Goal: Transaction & Acquisition: Purchase product/service

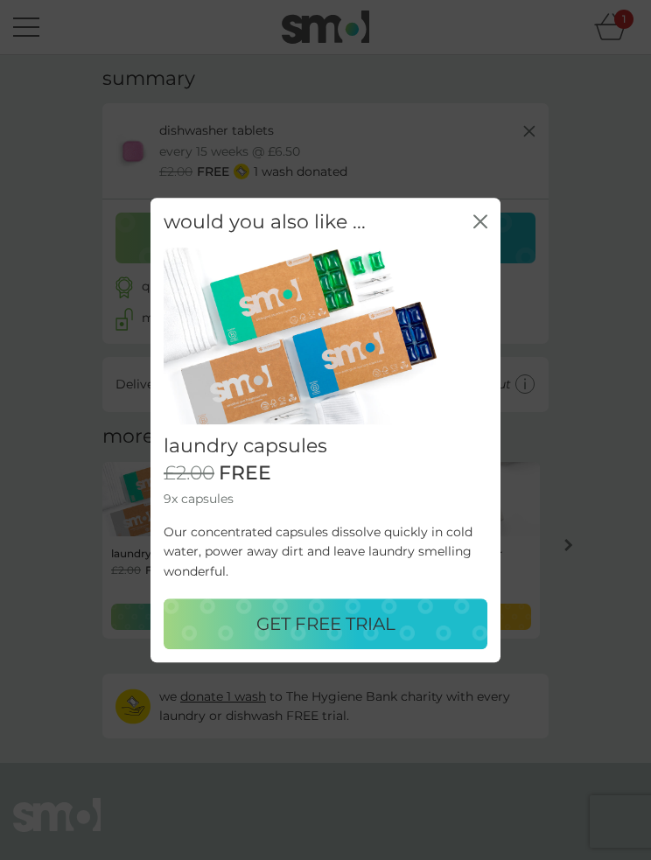
click at [484, 226] on icon "close" at bounding box center [483, 221] width 6 height 12
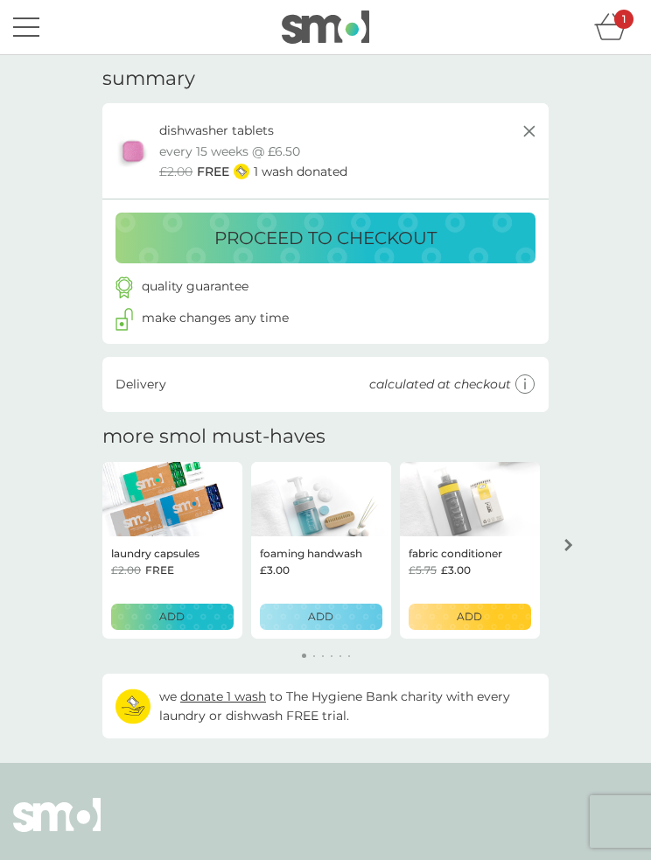
click at [326, 238] on p "proceed to checkout" at bounding box center [325, 238] width 222 height 28
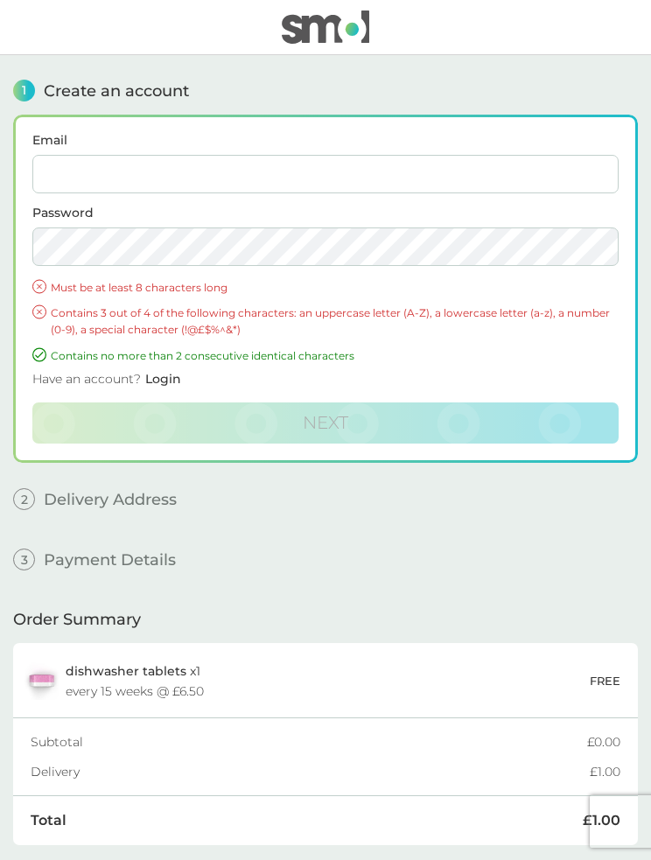
click at [101, 176] on input "Email" at bounding box center [325, 174] width 586 height 38
click at [108, 172] on input "Email" at bounding box center [325, 174] width 586 height 38
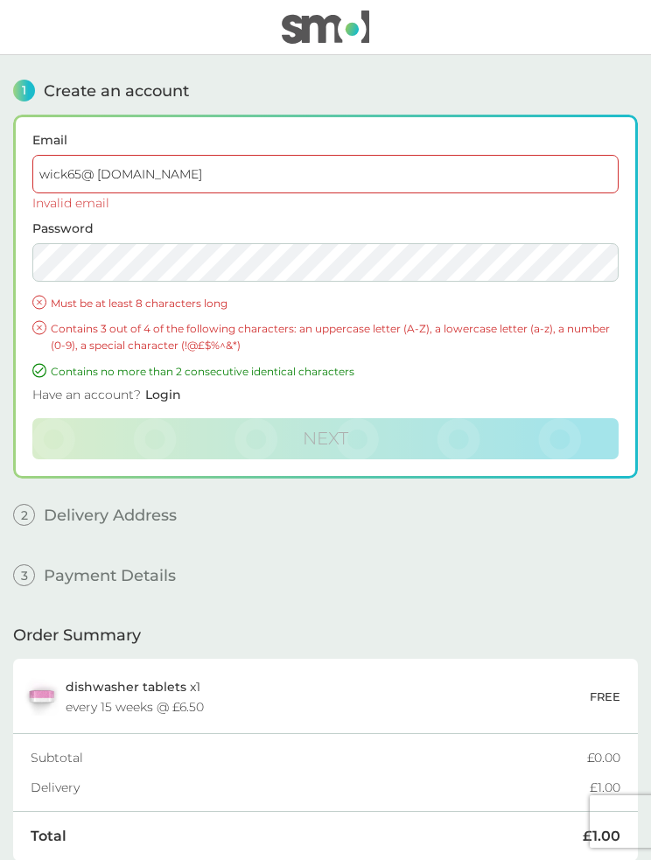
click at [106, 177] on input "wick65@ [DOMAIN_NAME]" at bounding box center [325, 174] width 586 height 38
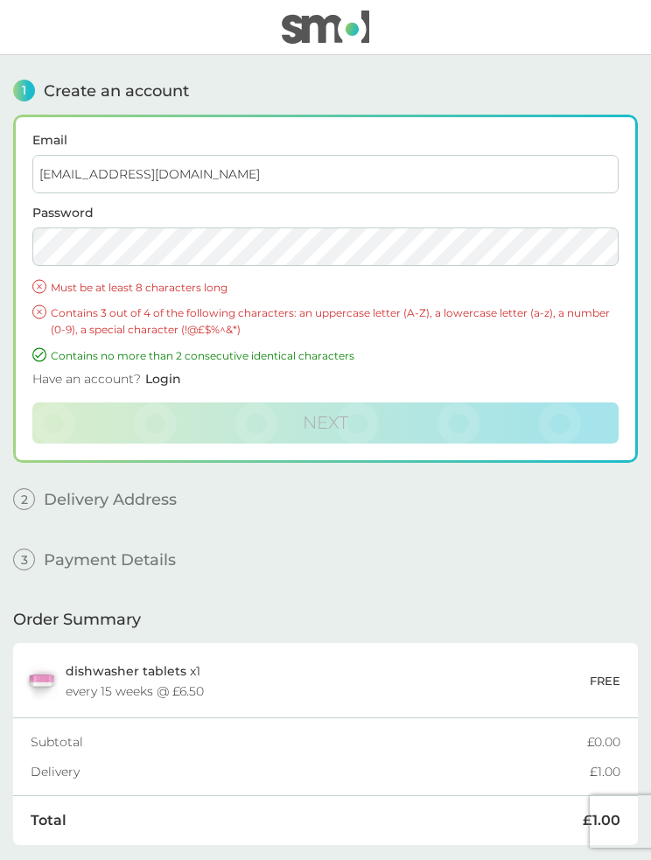
type input "[EMAIL_ADDRESS][DOMAIN_NAME]"
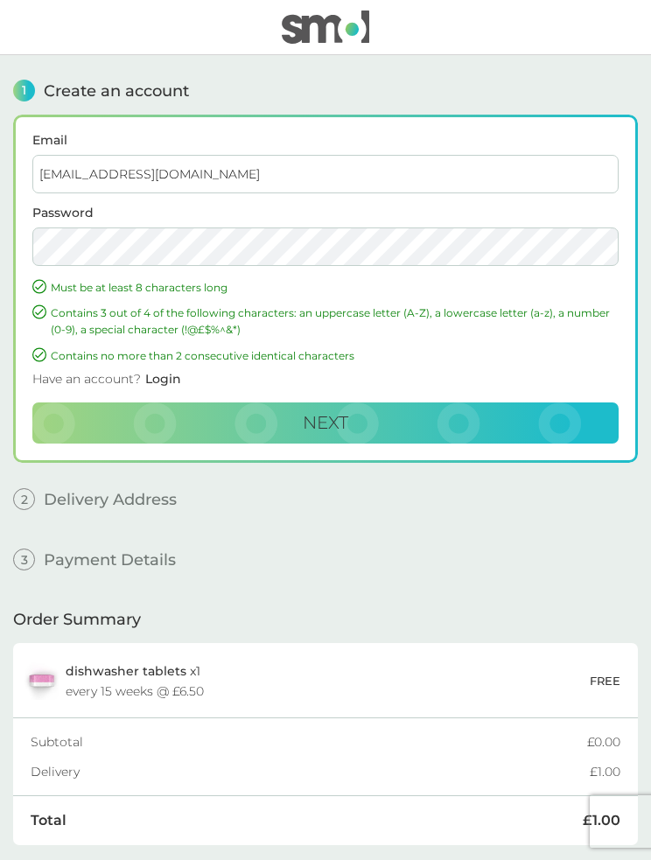
click at [365, 422] on button "Next" at bounding box center [325, 423] width 586 height 42
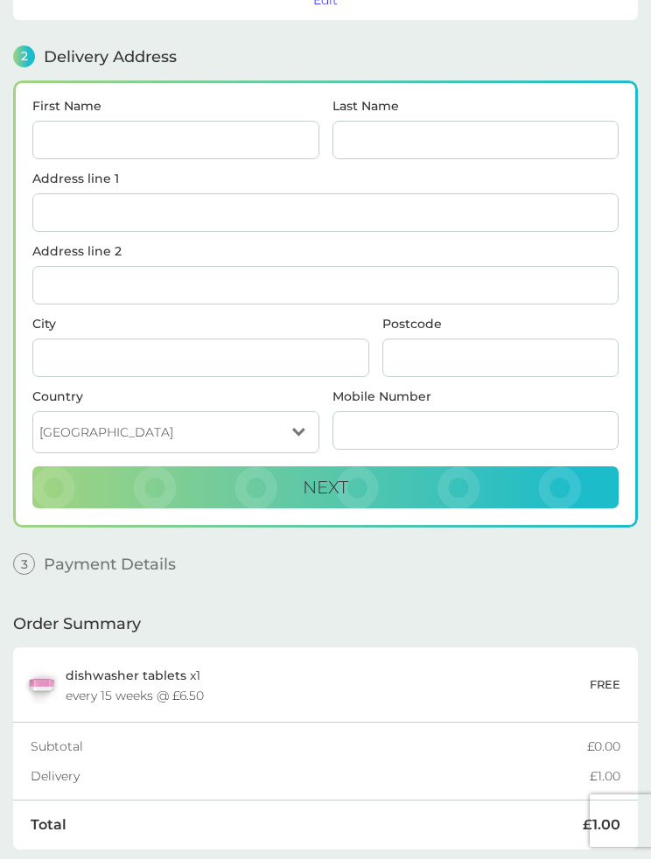
scroll to position [209, 0]
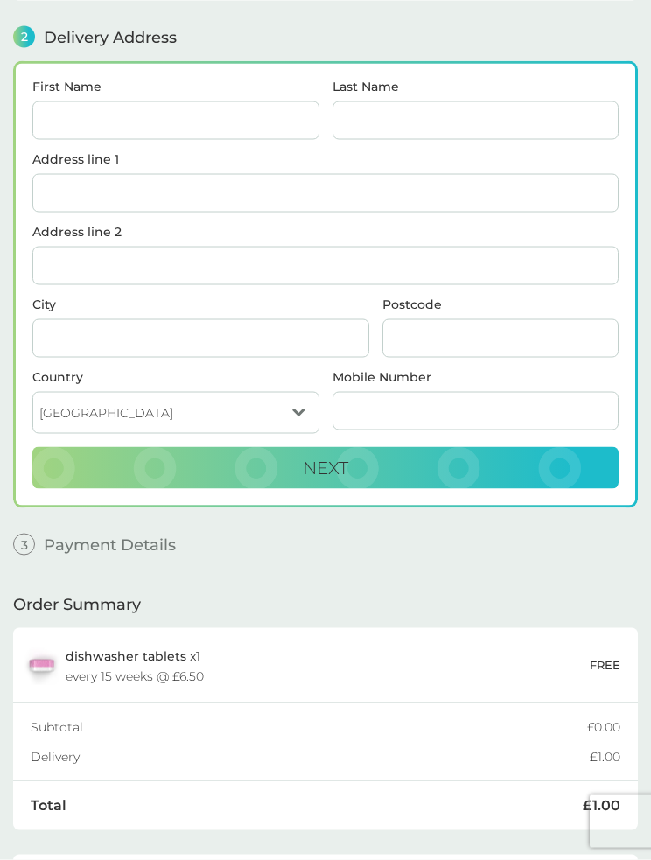
click at [123, 119] on input "First Name" at bounding box center [175, 120] width 287 height 38
type input "CW8 4YN"
type input "[PERSON_NAME]"
type input "CW8 4YN"
type input "Northwich"
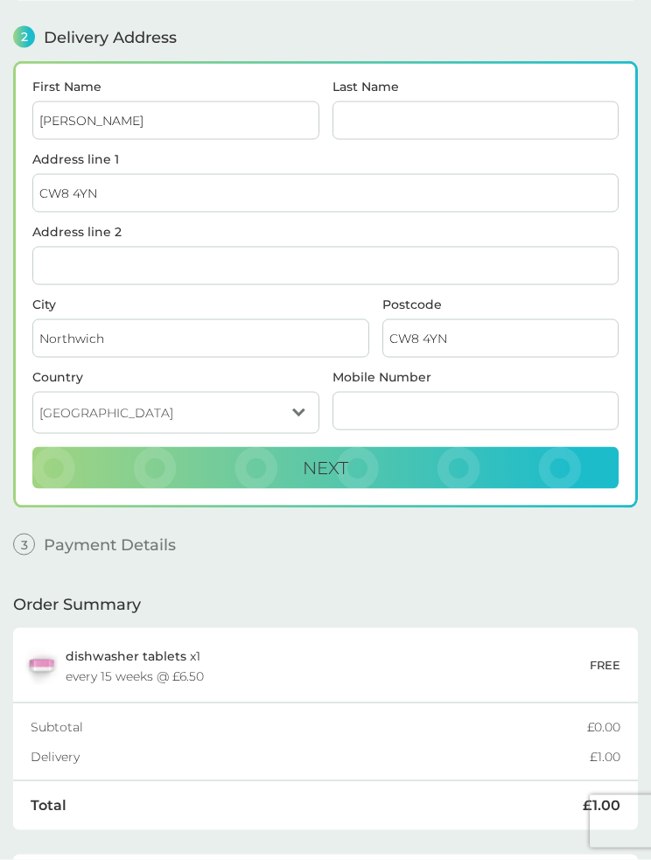
type input "07795967595"
type input "[PERSON_NAME]"
select select
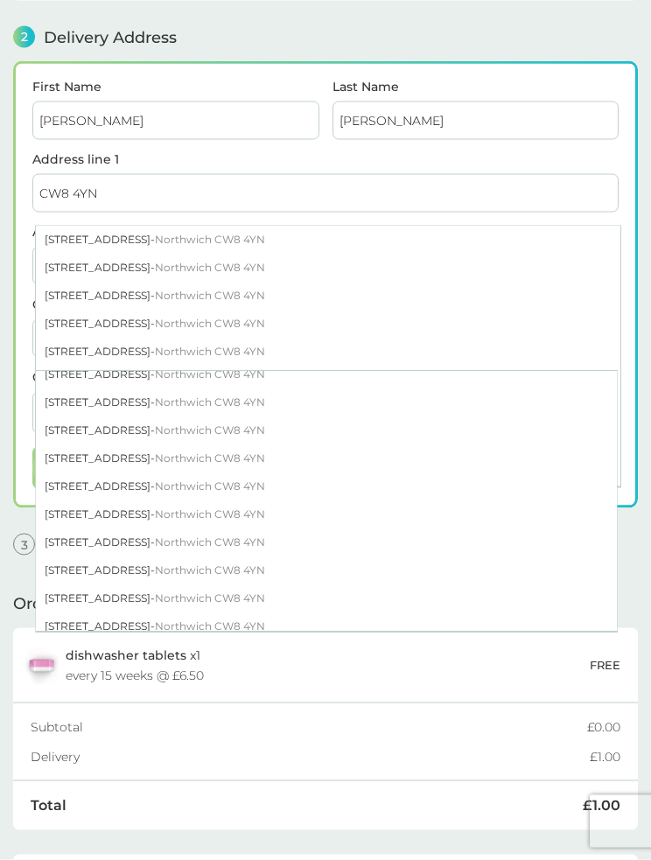
scroll to position [405, 0]
click at [104, 458] on div "[STREET_ADDRESS]" at bounding box center [326, 456] width 581 height 28
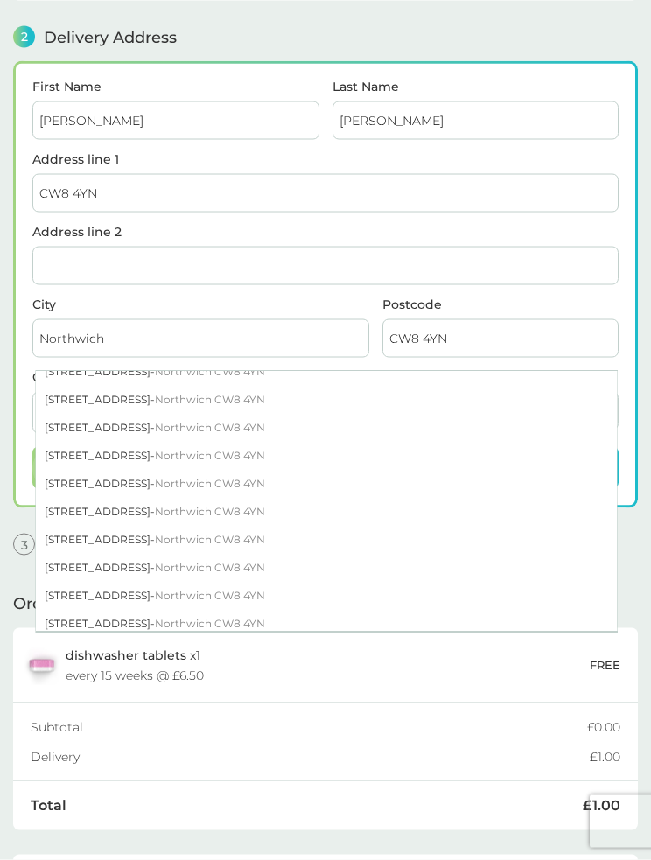
type input "[STREET_ADDRESS]"
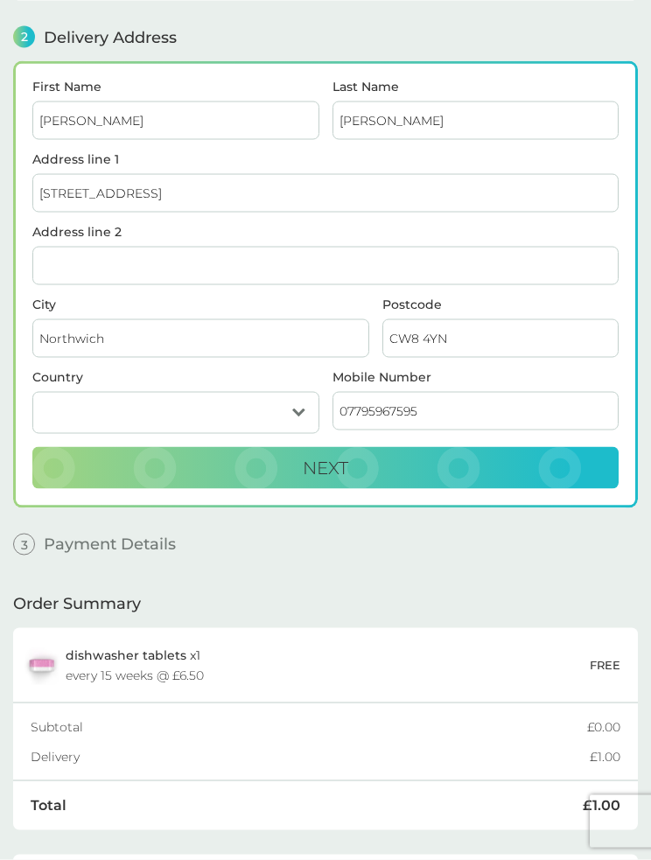
scroll to position [210, 0]
click at [299, 413] on select "[GEOGRAPHIC_DATA] [GEOGRAPHIC_DATA] [GEOGRAPHIC_DATA] [GEOGRAPHIC_DATA]" at bounding box center [175, 412] width 287 height 42
select select "[GEOGRAPHIC_DATA]"
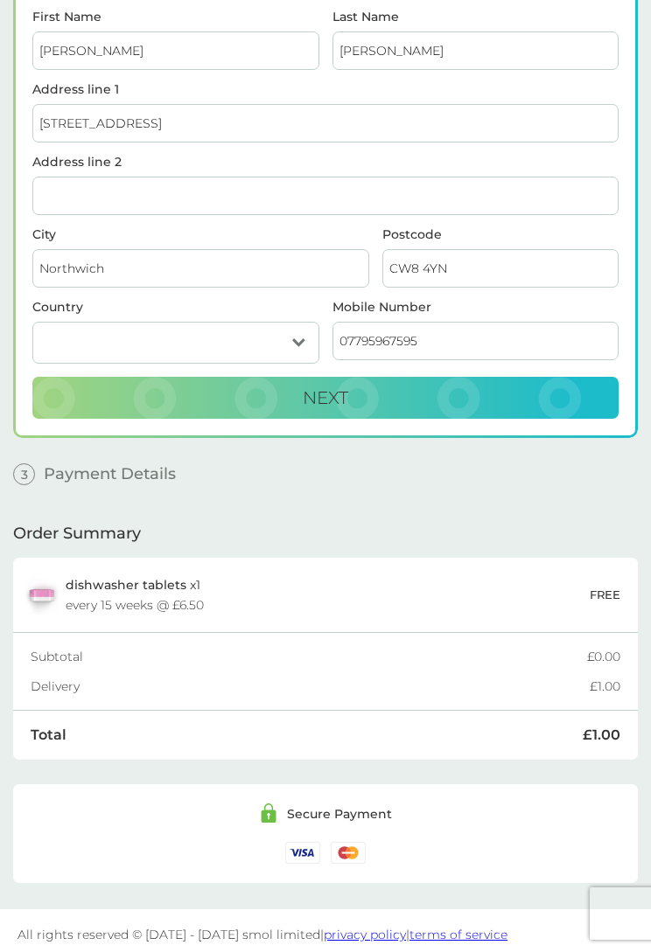
scroll to position [289, 0]
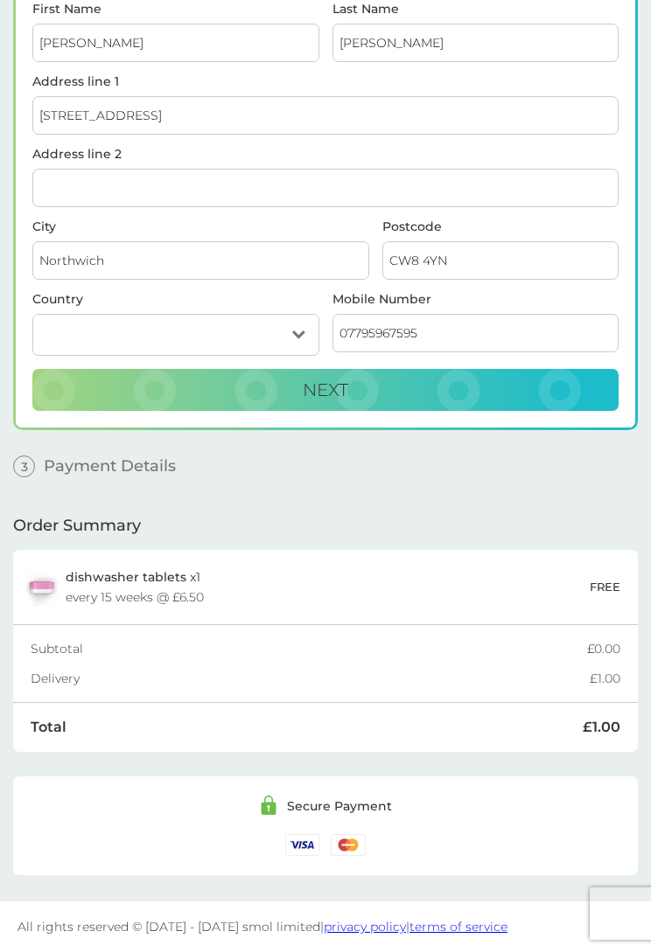
click at [367, 386] on button "Next" at bounding box center [325, 390] width 586 height 42
checkbox input "true"
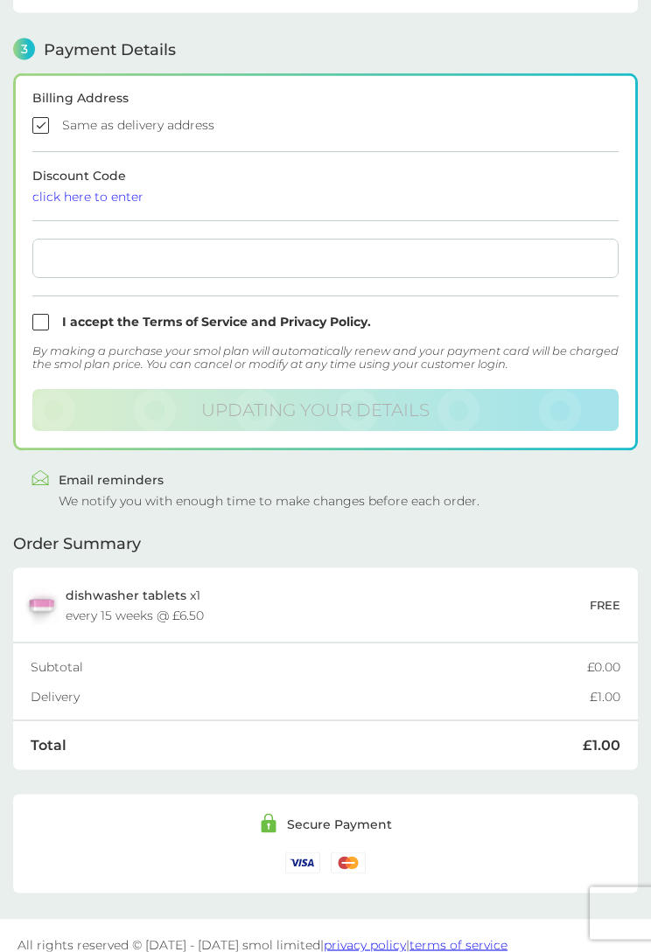
scroll to position [473, 0]
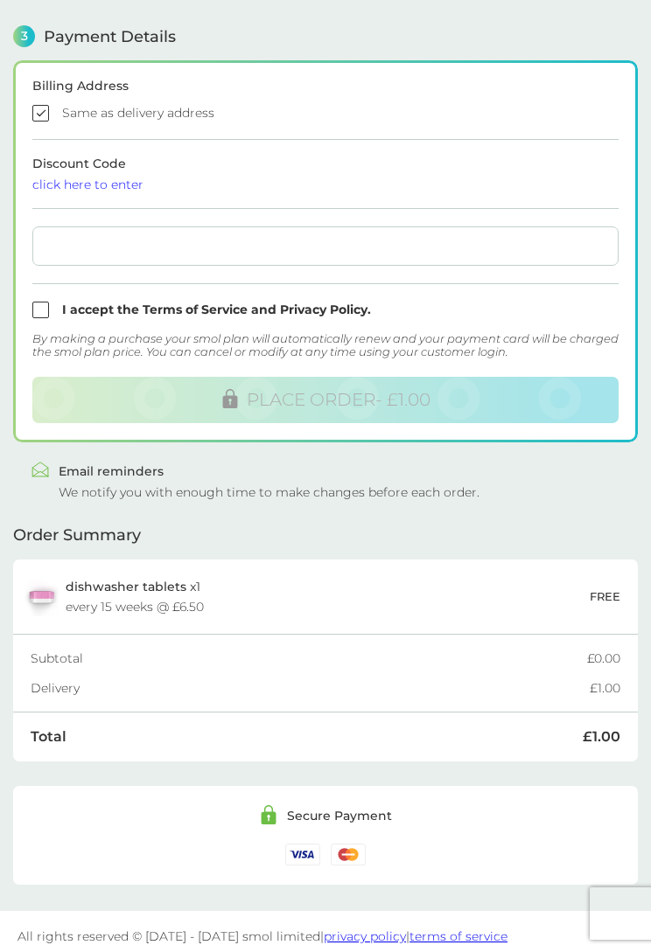
click at [52, 313] on input "checkbox" at bounding box center [325, 310] width 586 height 17
checkbox input "true"
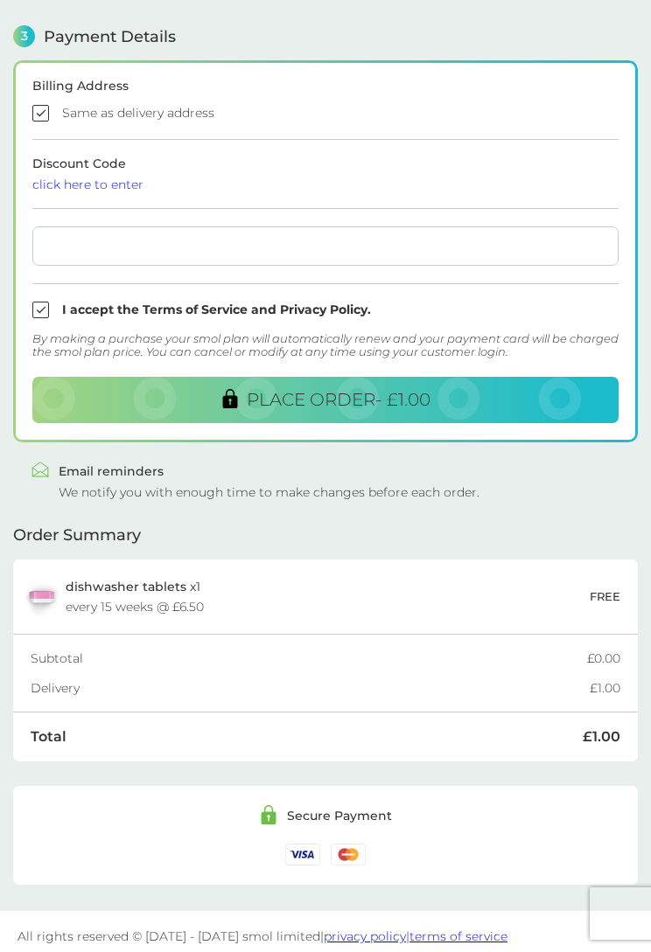
click at [354, 402] on span "PLACE ORDER - £1.00" at bounding box center [339, 399] width 184 height 21
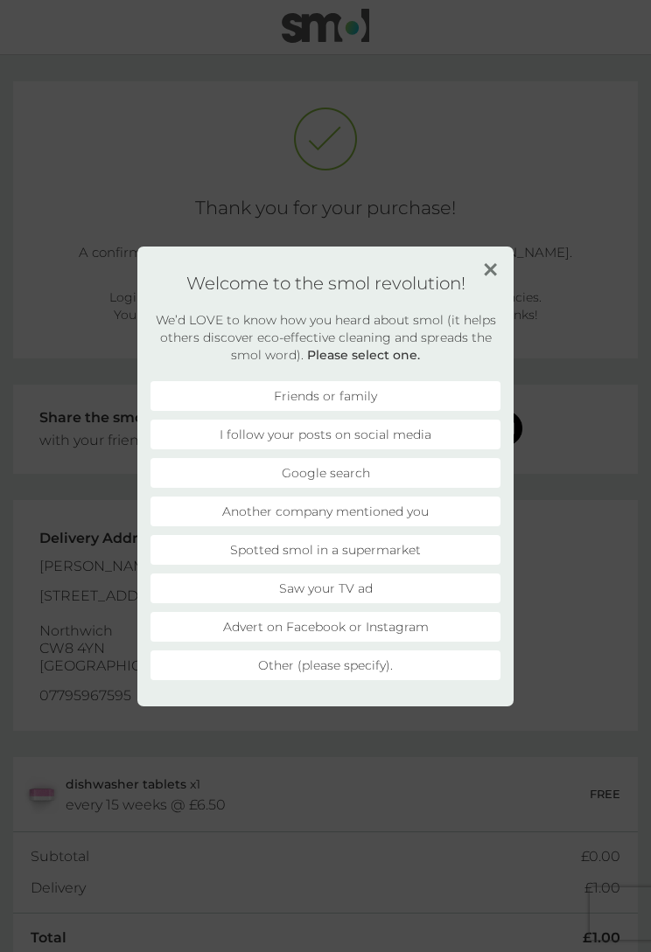
click at [435, 625] on li "Advert on Facebook or Instagram" at bounding box center [325, 627] width 350 height 30
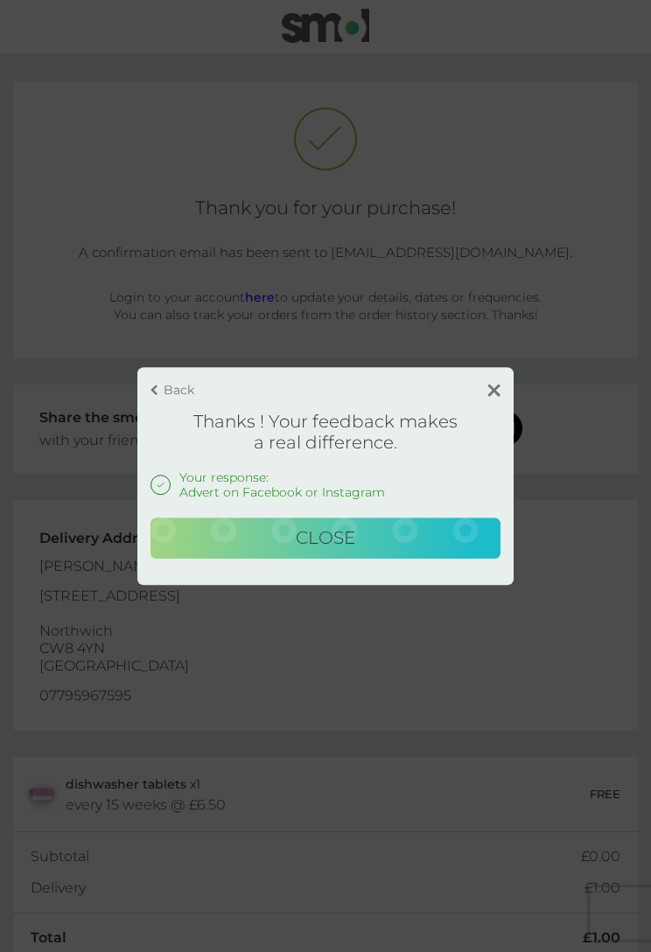
click at [377, 531] on button "Close" at bounding box center [325, 539] width 350 height 42
